Goal: Task Accomplishment & Management: Use online tool/utility

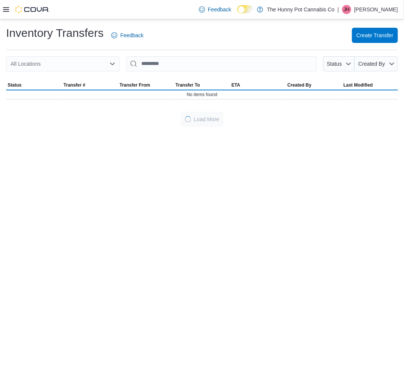
click at [92, 61] on div "All Locations" at bounding box center [63, 63] width 114 height 15
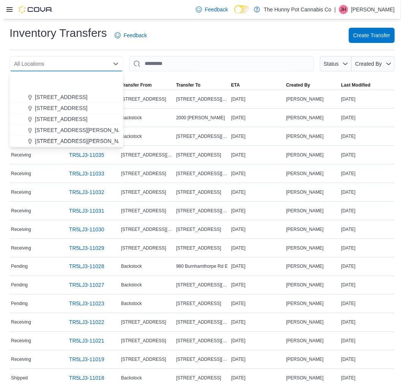
scroll to position [295, 0]
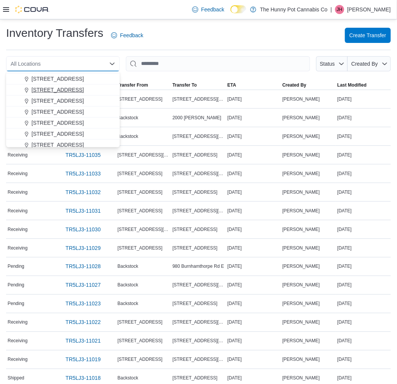
click at [51, 88] on span "[STREET_ADDRESS]" at bounding box center [58, 90] width 52 height 8
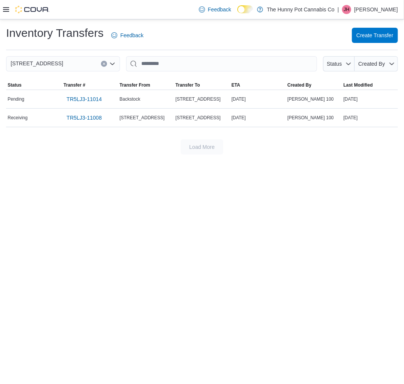
click at [59, 67] on div "[STREET_ADDRESS]" at bounding box center [63, 63] width 114 height 15
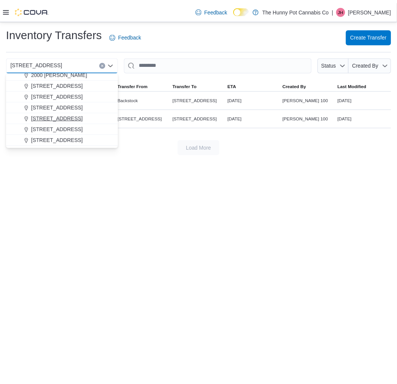
scroll to position [253, 0]
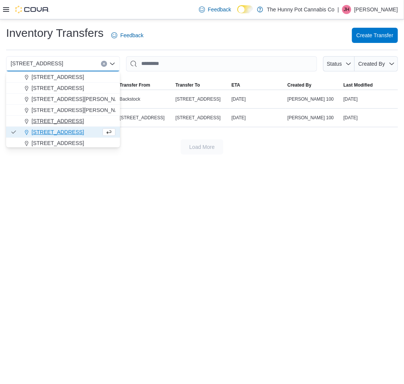
click at [51, 119] on span "[STREET_ADDRESS]" at bounding box center [58, 121] width 52 height 8
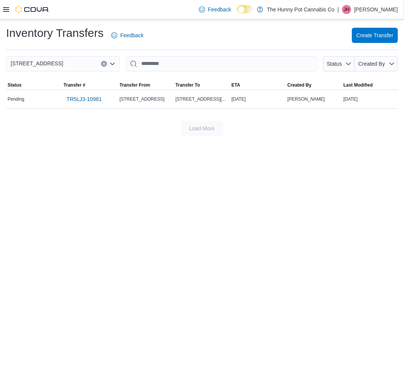
click at [103, 63] on icon "Clear input" at bounding box center [103, 63] width 3 height 3
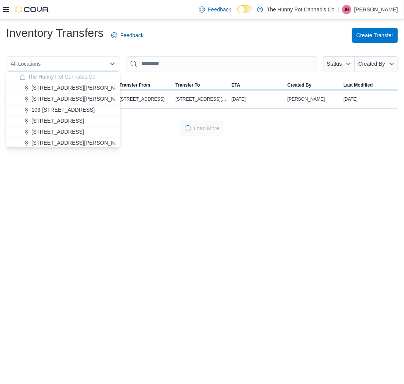
click at [172, 34] on div "Inventory Transfers Feedback Create Transfer" at bounding box center [202, 35] width 392 height 20
